Goal: Information Seeking & Learning: Learn about a topic

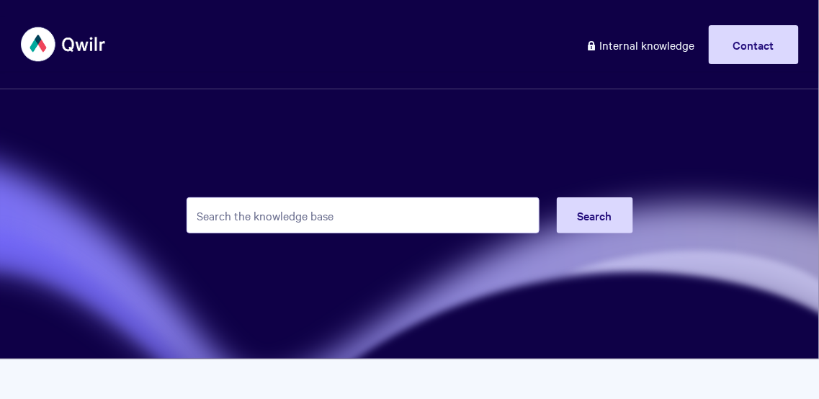
click at [347, 211] on input "Search the knowledge base" at bounding box center [363, 215] width 353 height 36
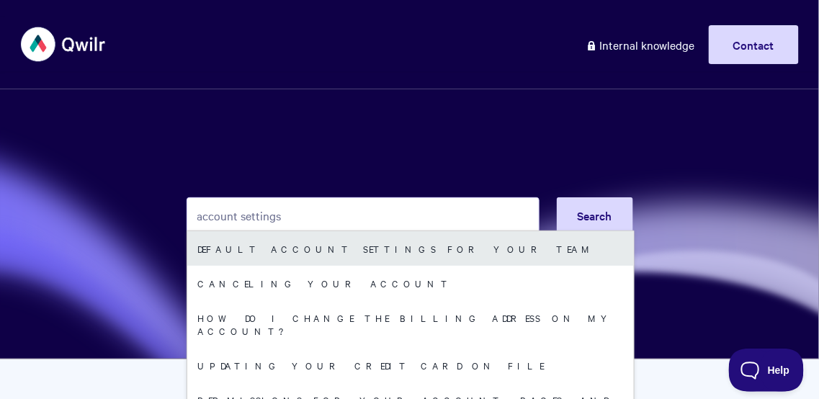
type input "account settings"
click at [335, 246] on link "Default Account Settings For Your Team" at bounding box center [410, 248] width 447 height 35
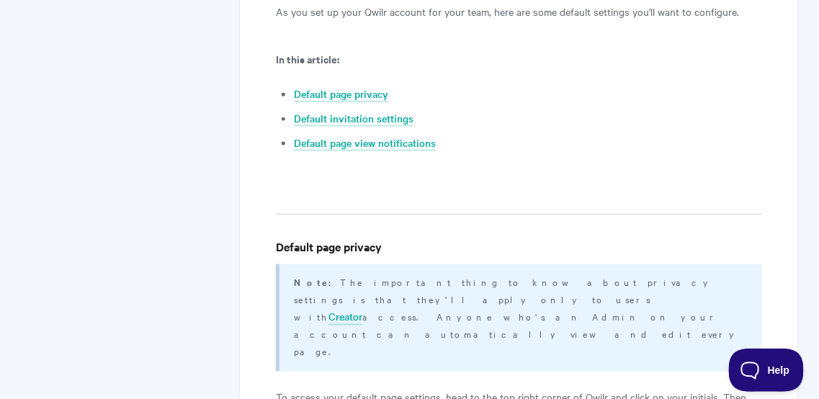
scroll to position [395, 0]
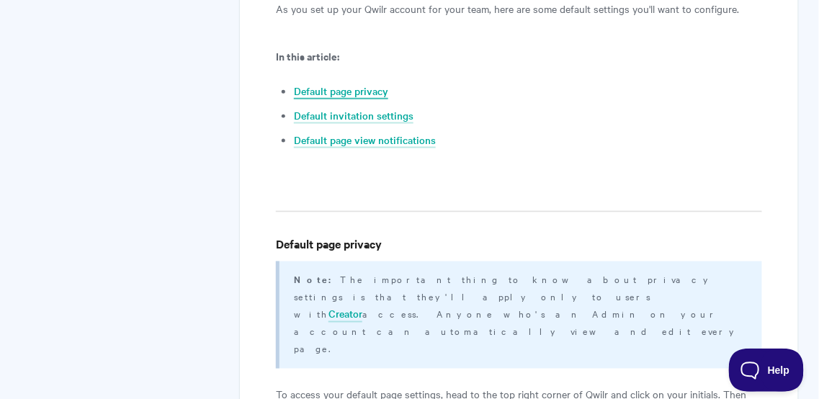
click at [312, 92] on link "Default page privacy" at bounding box center [341, 92] width 94 height 16
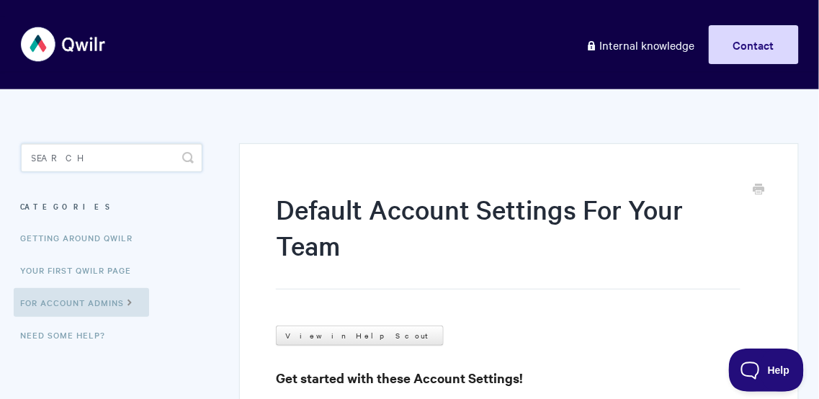
click at [138, 154] on input "Search" at bounding box center [112, 157] width 182 height 29
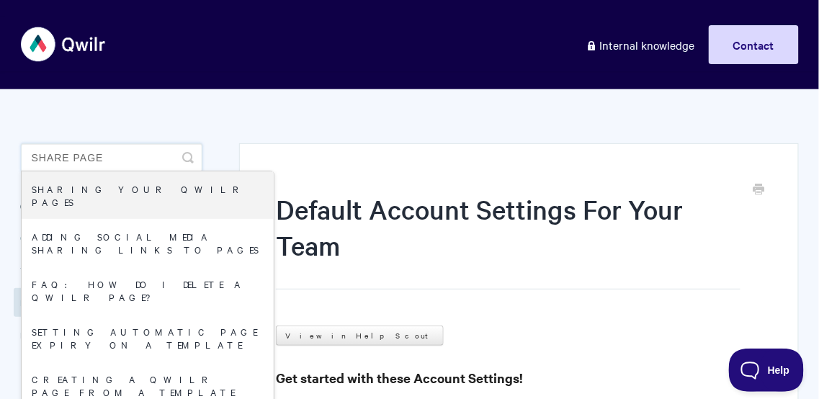
click at [135, 159] on input "share page" at bounding box center [112, 157] width 182 height 29
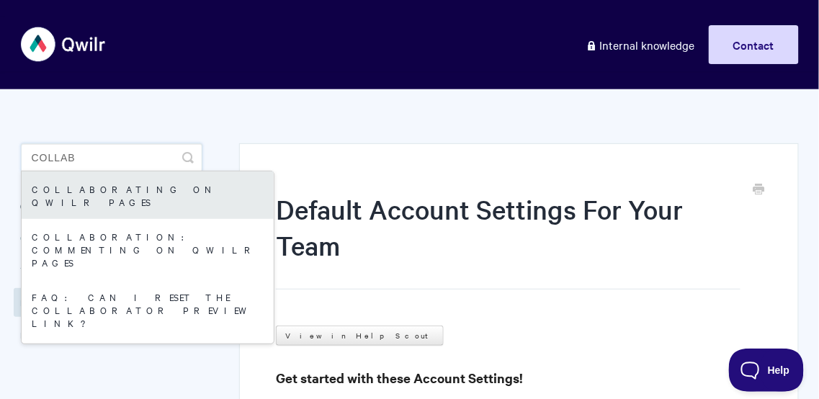
type input "collab"
click at [142, 178] on link "Collaborating on Qwilr Pages" at bounding box center [148, 195] width 252 height 48
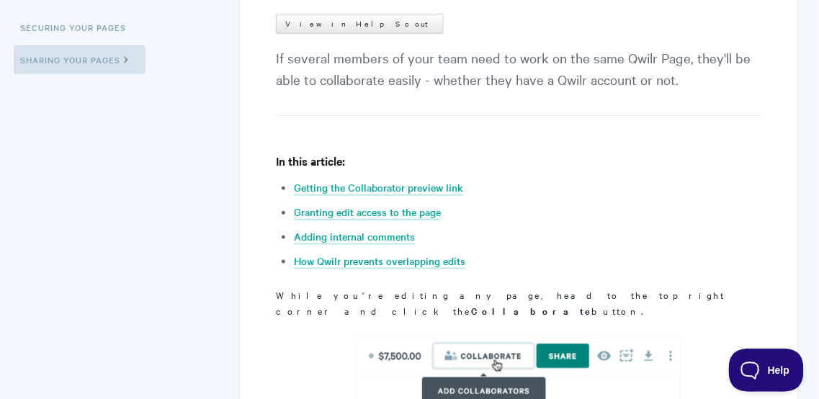
scroll to position [331, 0]
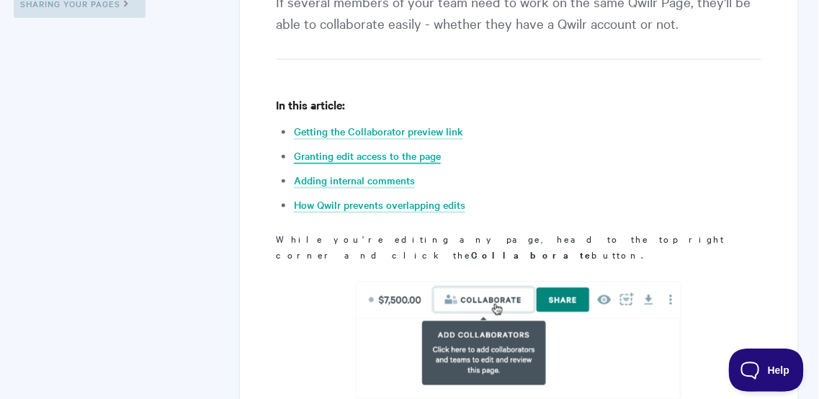
click at [396, 155] on link "Granting edit access to the page" at bounding box center [367, 156] width 147 height 16
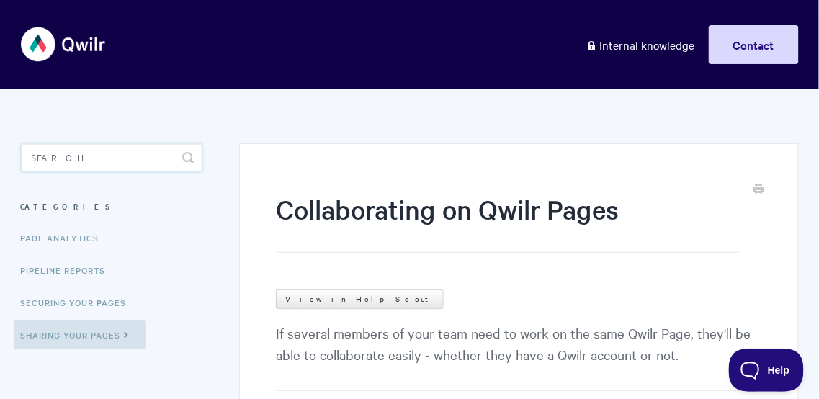
click at [97, 163] on input "Search" at bounding box center [112, 157] width 182 height 29
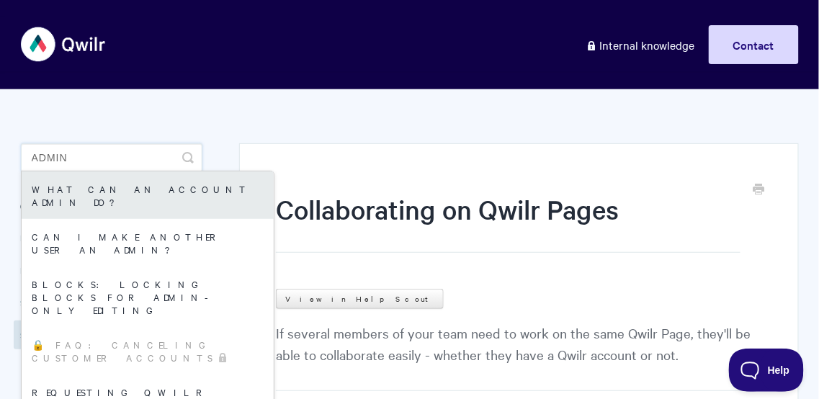
type input "admin"
click at [122, 193] on link "What can an Account Admin do?" at bounding box center [148, 195] width 252 height 48
